Goal: Information Seeking & Learning: Learn about a topic

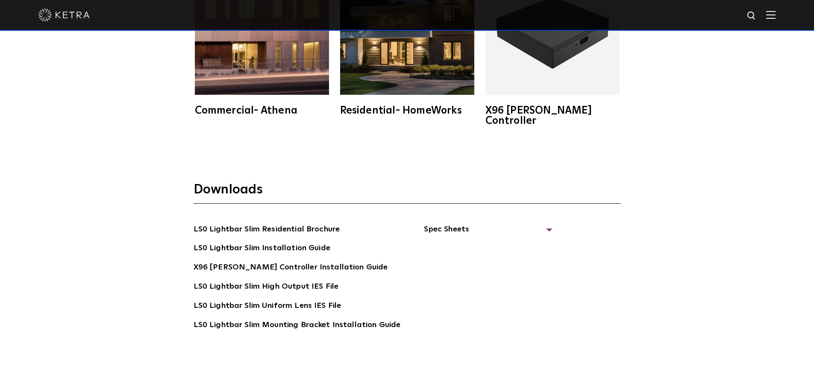
scroll to position [1627, 0]
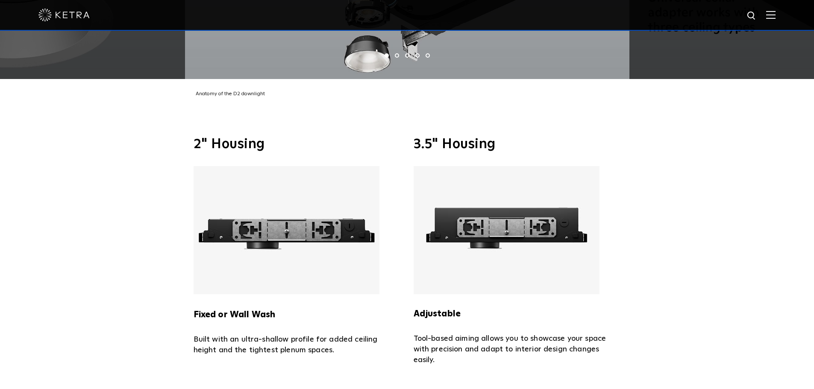
scroll to position [1943, 0]
